Goal: Information Seeking & Learning: Learn about a topic

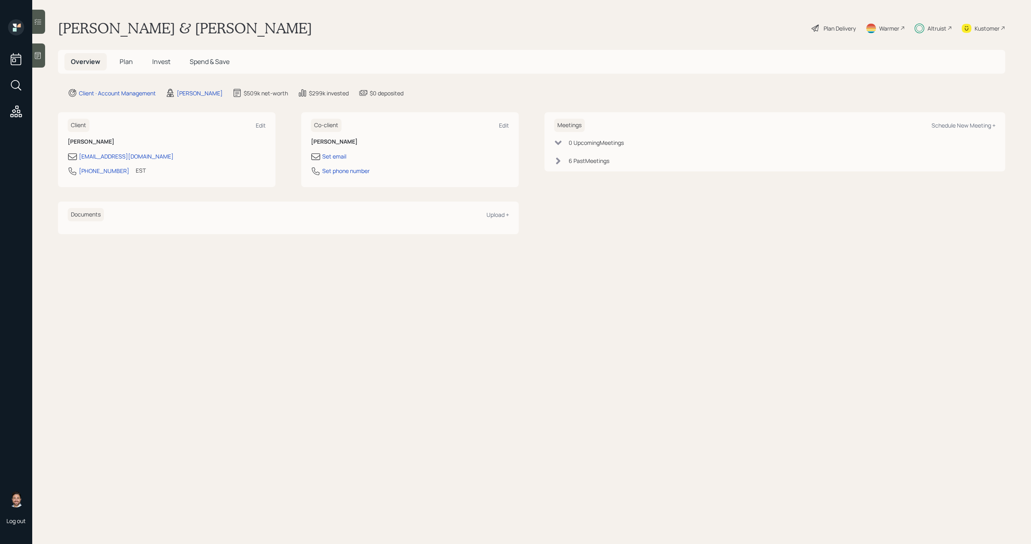
click at [163, 65] on span "Invest" at bounding box center [161, 61] width 18 height 9
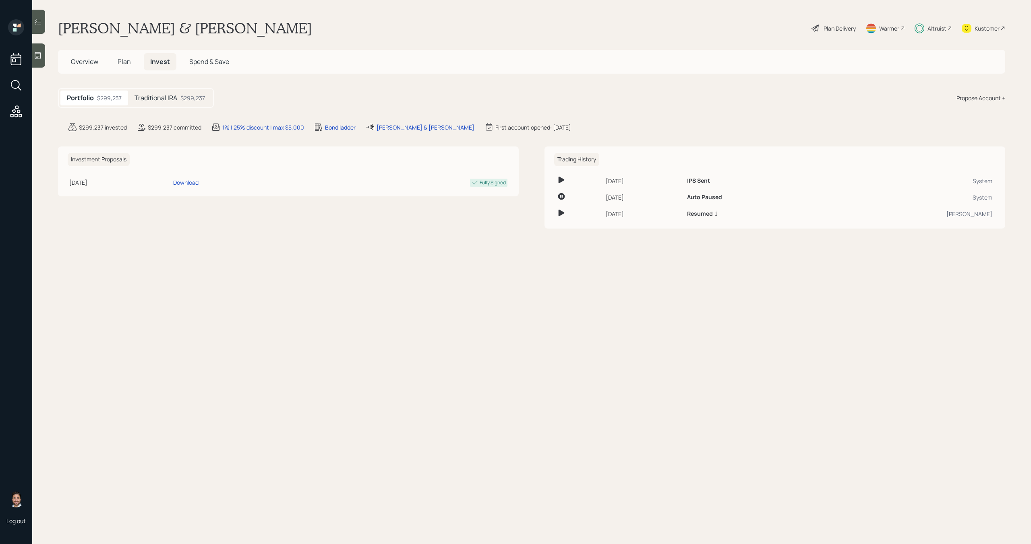
click at [201, 99] on div "$299,237" at bounding box center [192, 98] width 25 height 8
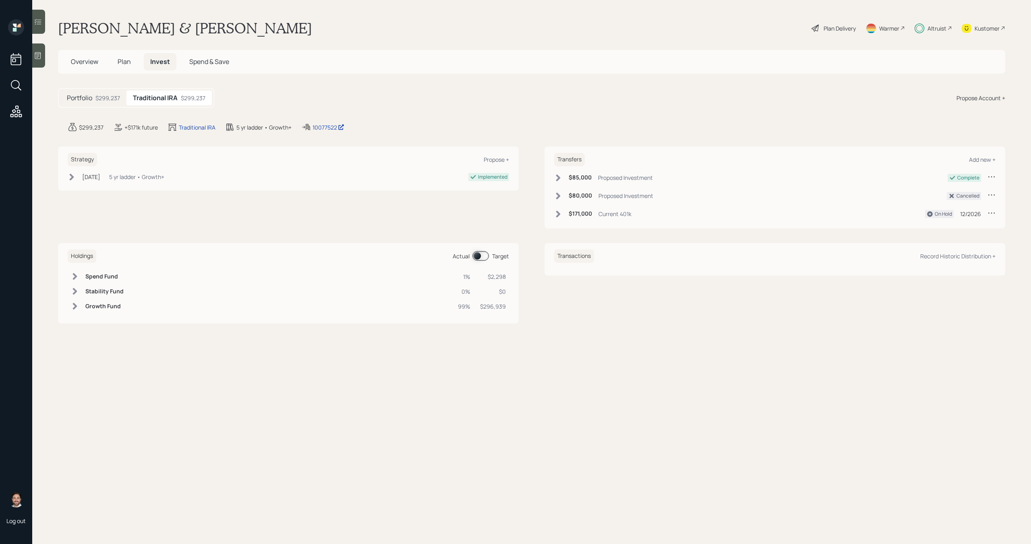
click at [936, 31] on div "Altruist" at bounding box center [936, 28] width 19 height 8
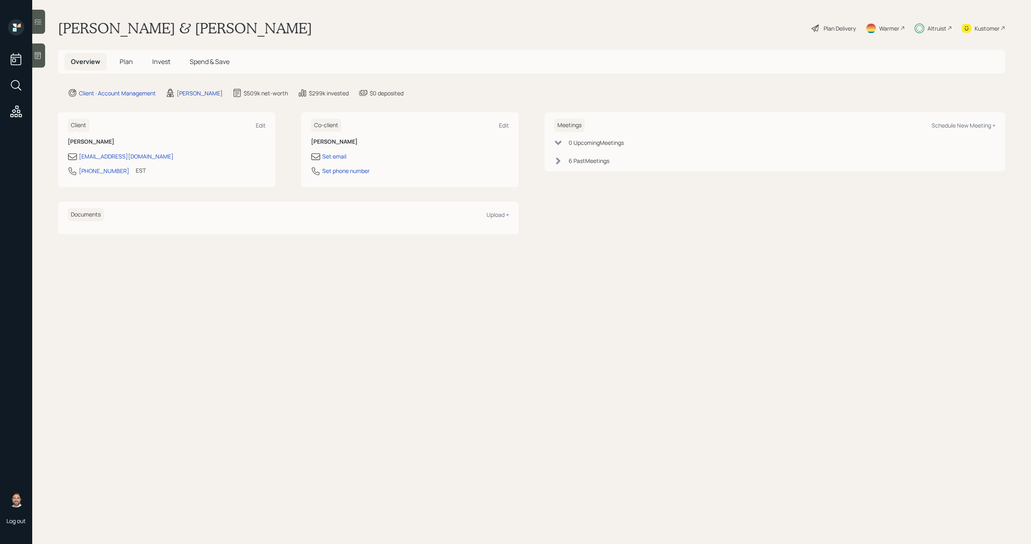
click at [937, 28] on div "Altruist" at bounding box center [936, 28] width 19 height 8
